Goal: Find contact information: Find contact information

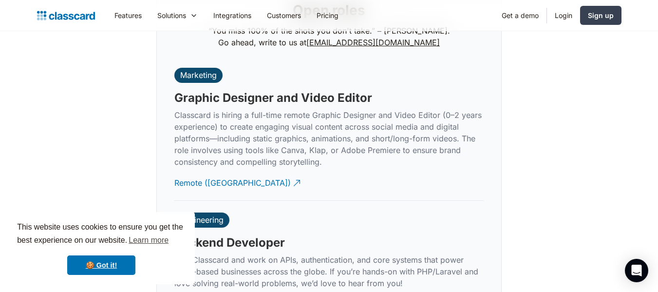
scroll to position [2202, 0]
click at [200, 71] on div "Marketing" at bounding box center [198, 76] width 37 height 10
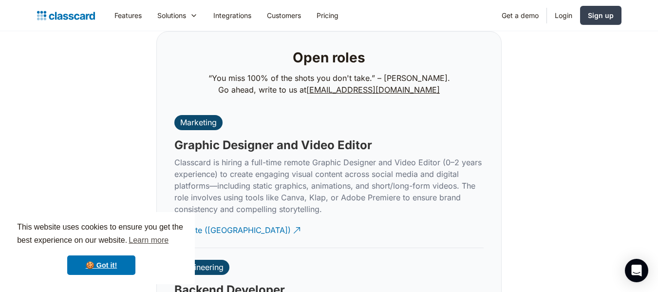
scroll to position [2155, 0]
click at [325, 85] on link "[EMAIL_ADDRESS][DOMAIN_NAME]" at bounding box center [374, 90] width 134 height 10
click at [334, 85] on link "[EMAIL_ADDRESS][DOMAIN_NAME]" at bounding box center [374, 90] width 134 height 10
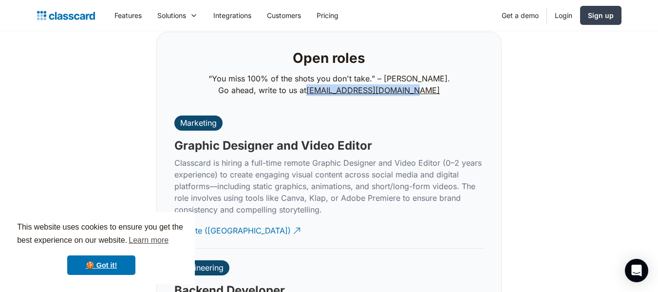
drag, startPoint x: 322, startPoint y: 80, endPoint x: 425, endPoint y: 90, distance: 103.3
click at [425, 90] on div "Open roles “You miss 100% of the shots you don't take.” – [PERSON_NAME]. Go ahe…" at bounding box center [329, 74] width 321 height 60
copy link "[EMAIL_ADDRESS][DOMAIN_NAME]"
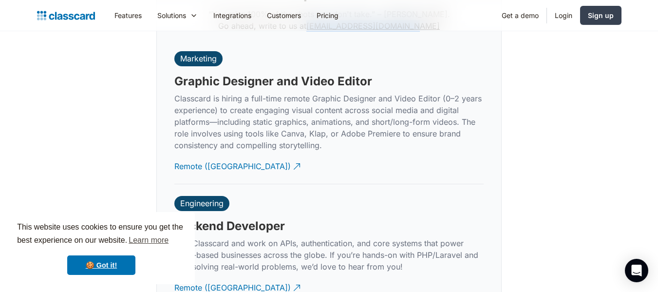
scroll to position [2220, 0]
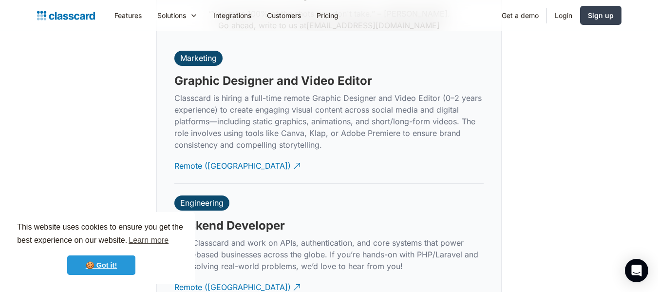
click at [108, 267] on link "🍪 Got it!" at bounding box center [101, 264] width 68 height 19
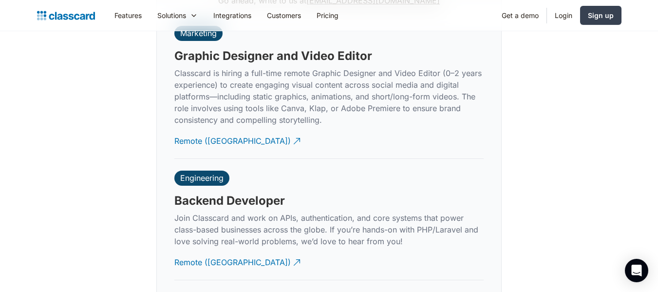
scroll to position [2244, 0]
click at [206, 130] on div "Remote ([GEOGRAPHIC_DATA])" at bounding box center [232, 137] width 116 height 19
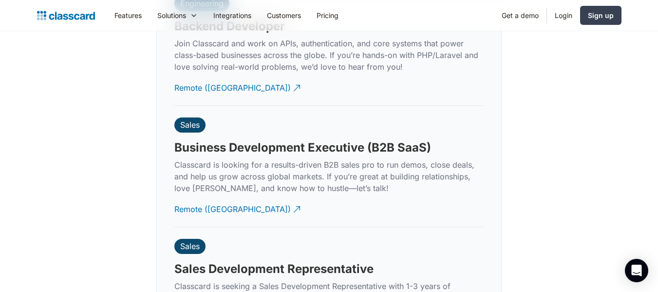
scroll to position [2418, 0]
click at [217, 196] on div "Remote ([GEOGRAPHIC_DATA])" at bounding box center [232, 205] width 116 height 19
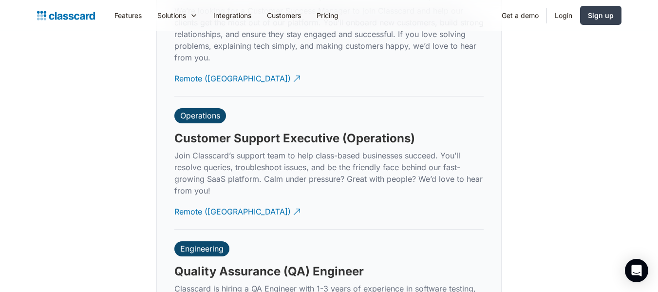
scroll to position [2824, 0]
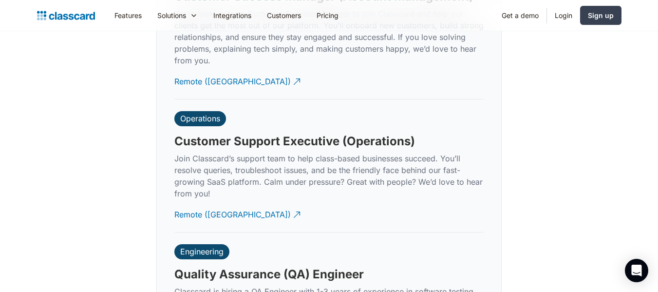
click at [207, 114] on div "Operations" at bounding box center [200, 119] width 40 height 10
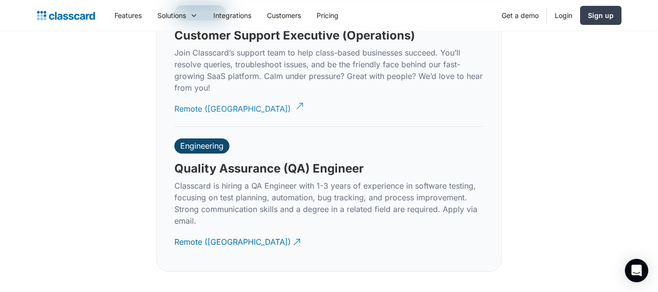
scroll to position [2906, 0]
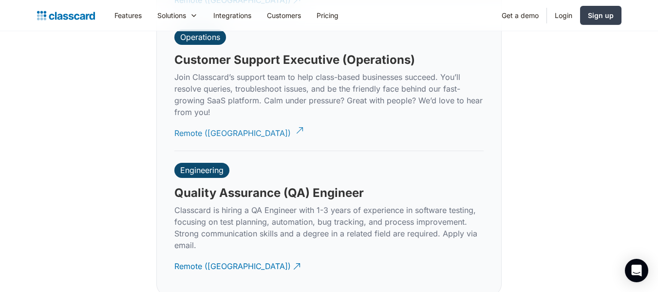
click at [226, 120] on div "Remote ([GEOGRAPHIC_DATA])" at bounding box center [232, 129] width 116 height 19
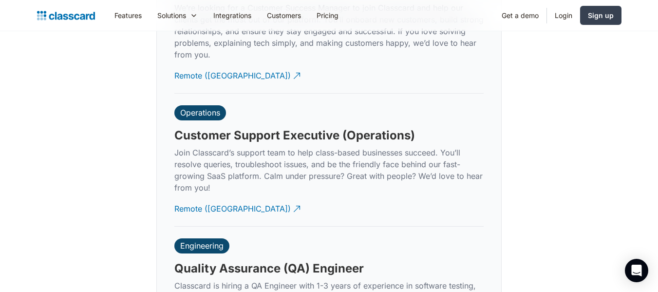
scroll to position [2828, 0]
